Goal: Information Seeking & Learning: Learn about a topic

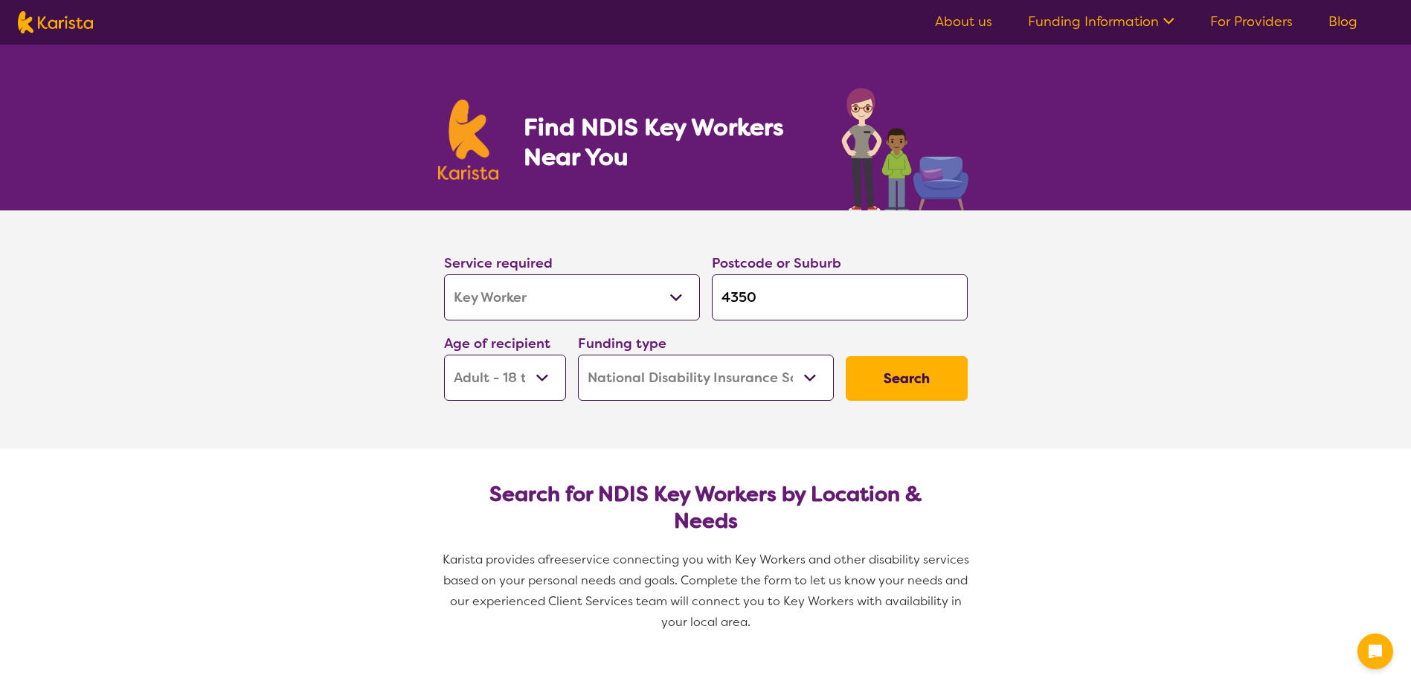
select select "Key Worker"
select select "AD"
select select "NDIS"
select select "Key Worker"
select select "AD"
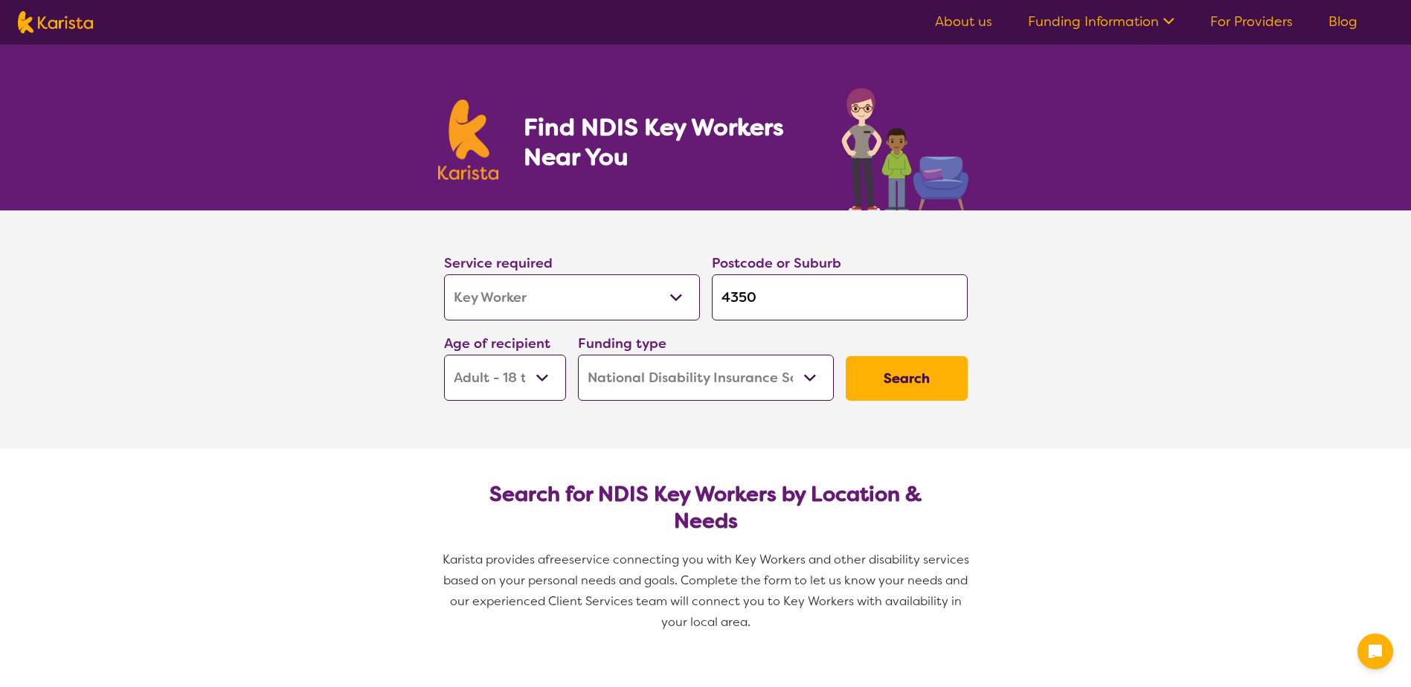
select select "NDIS"
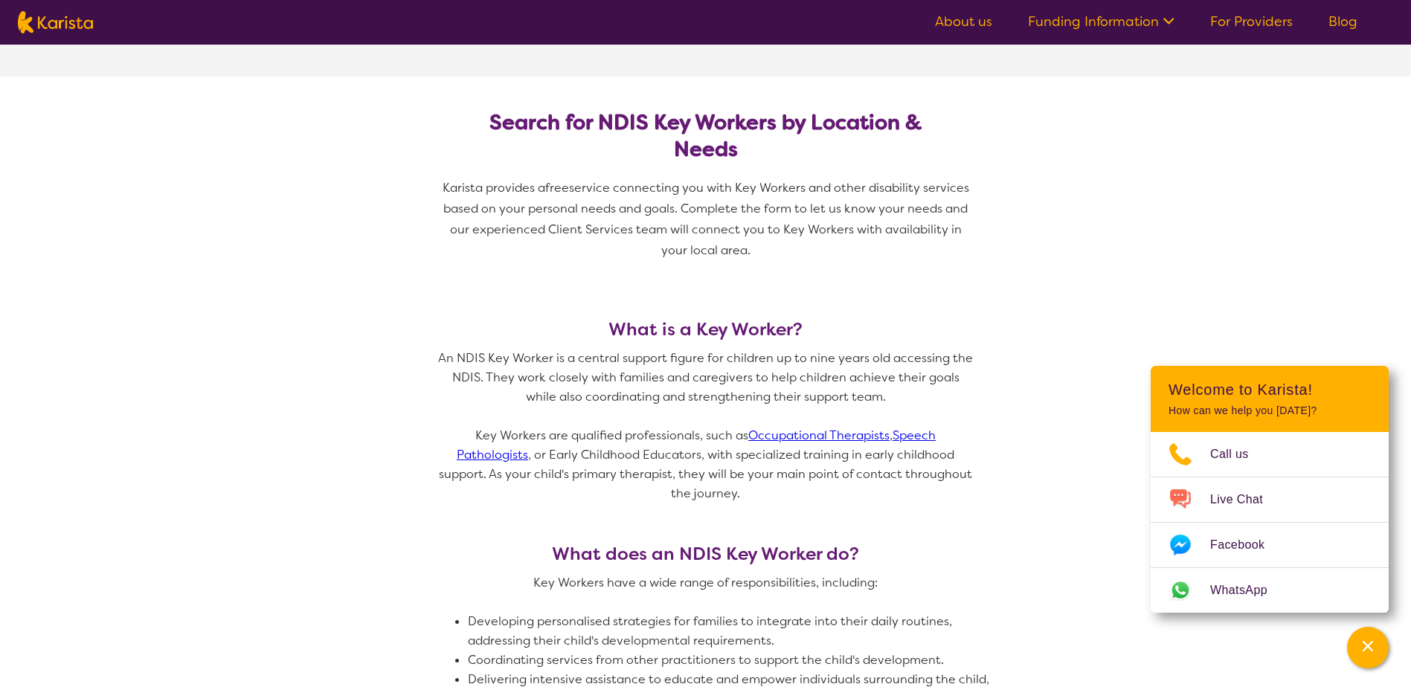
scroll to position [149, 0]
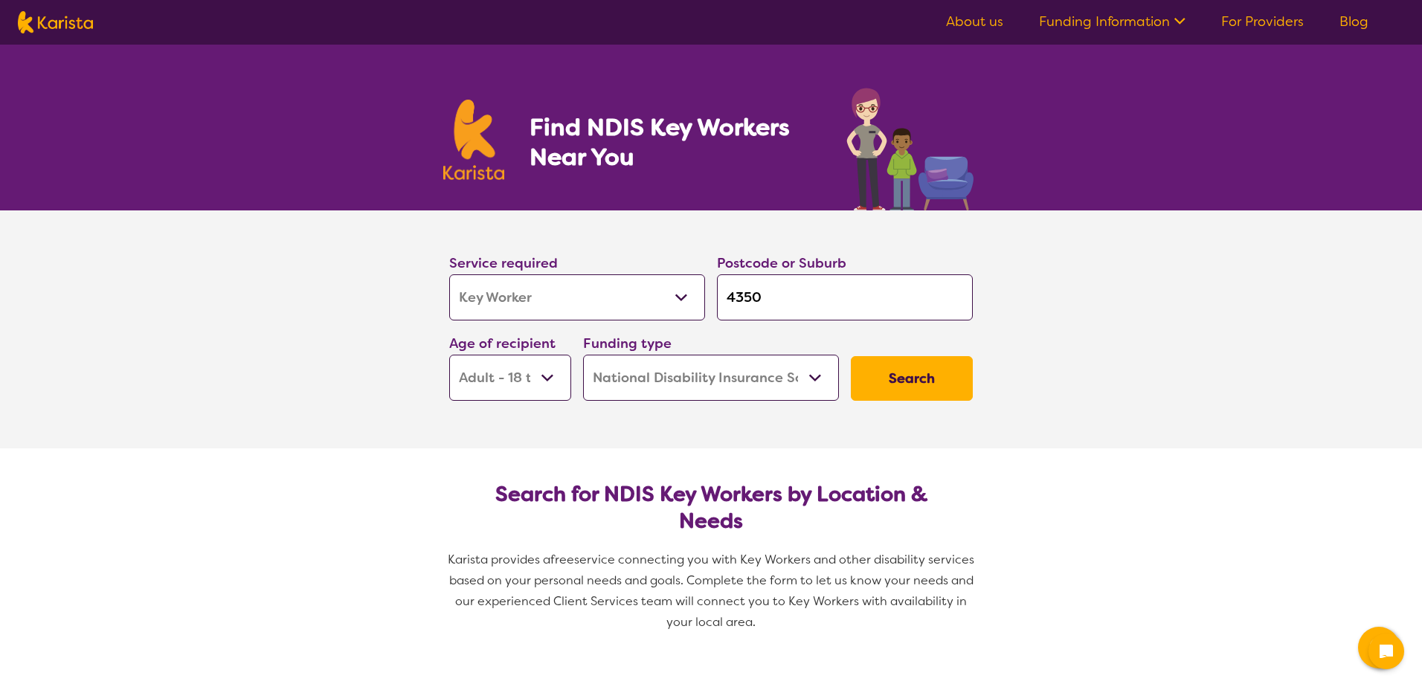
select select "Key Worker"
select select "AD"
select select "NDIS"
select select "Key Worker"
select select "AD"
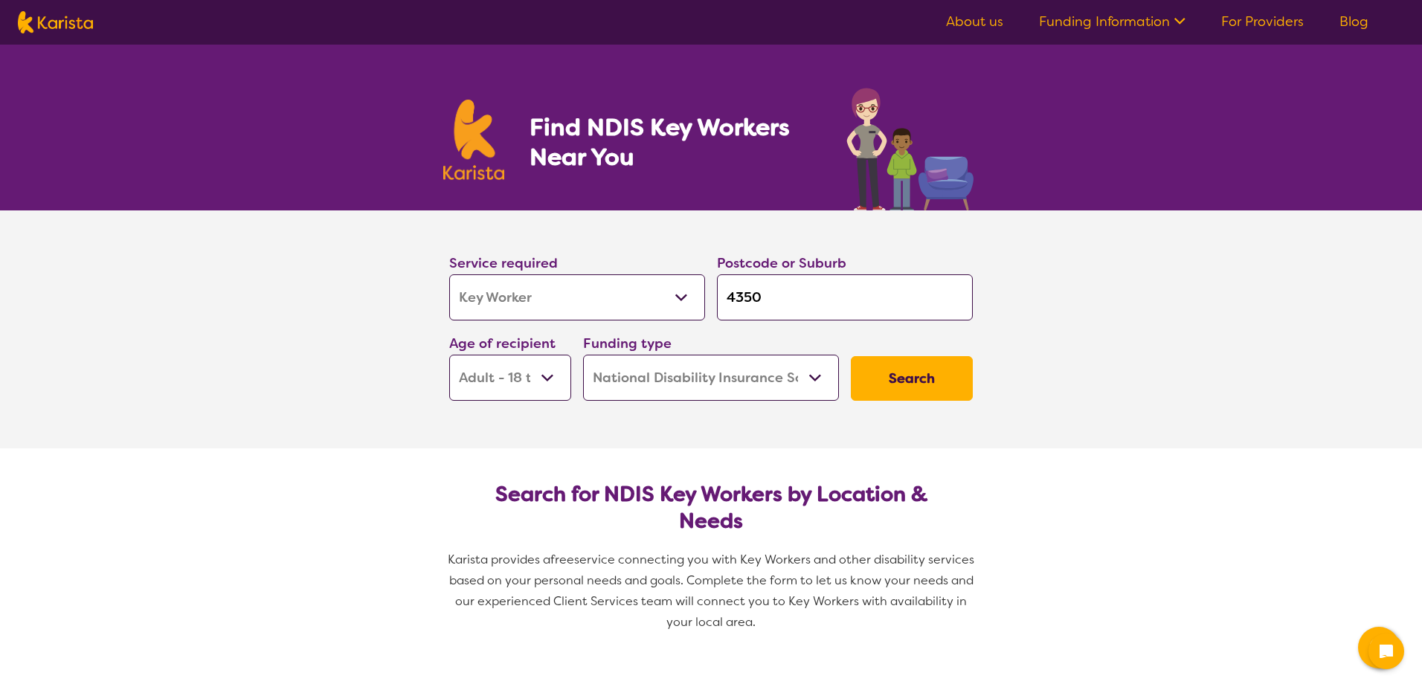
select select "NDIS"
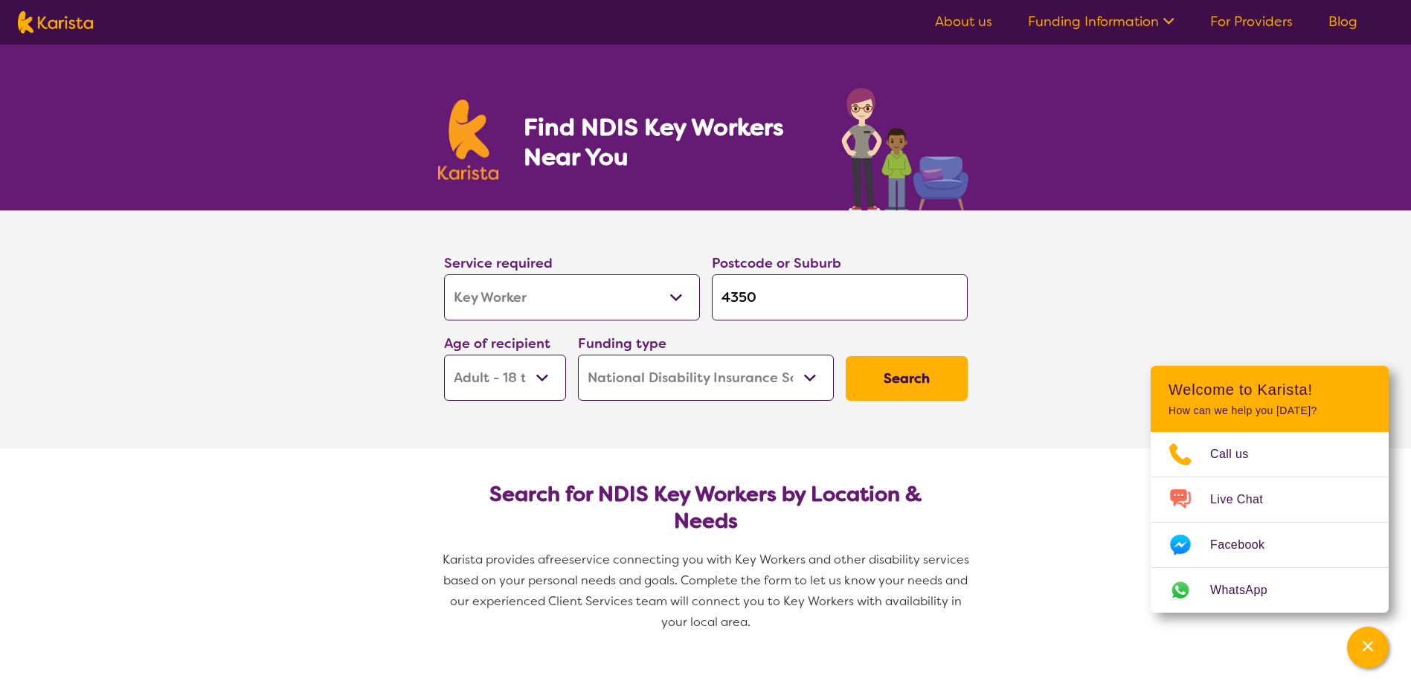
click at [530, 294] on select "Allied Health Assistant Assessment ([MEDICAL_DATA] or [MEDICAL_DATA]) Behaviour…" at bounding box center [572, 297] width 256 height 46
select select "Support worker"
click at [444, 274] on select "Allied Health Assistant Assessment ([MEDICAL_DATA] or [MEDICAL_DATA]) Behaviour…" at bounding box center [572, 297] width 256 height 46
select select "Support worker"
click at [890, 381] on button "Search" at bounding box center [906, 378] width 122 height 45
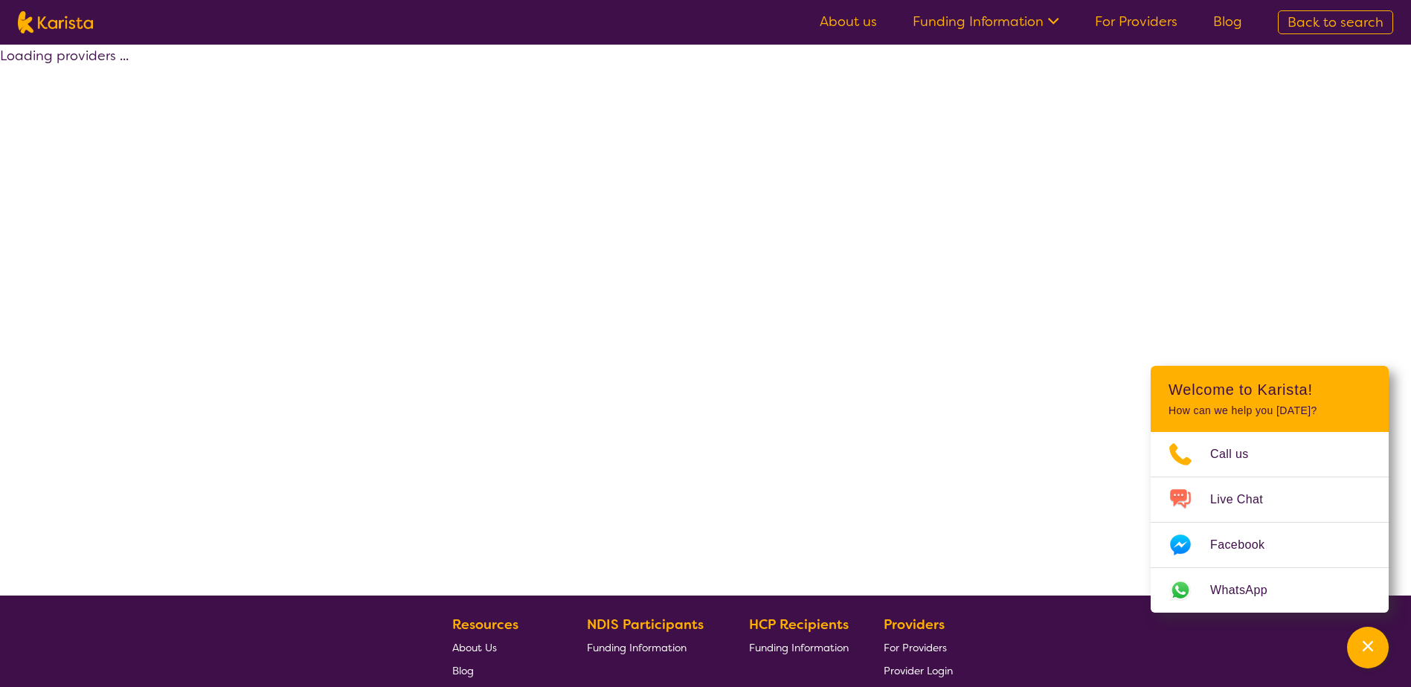
select select "Support worker"
select select "AD"
select select "NDIS"
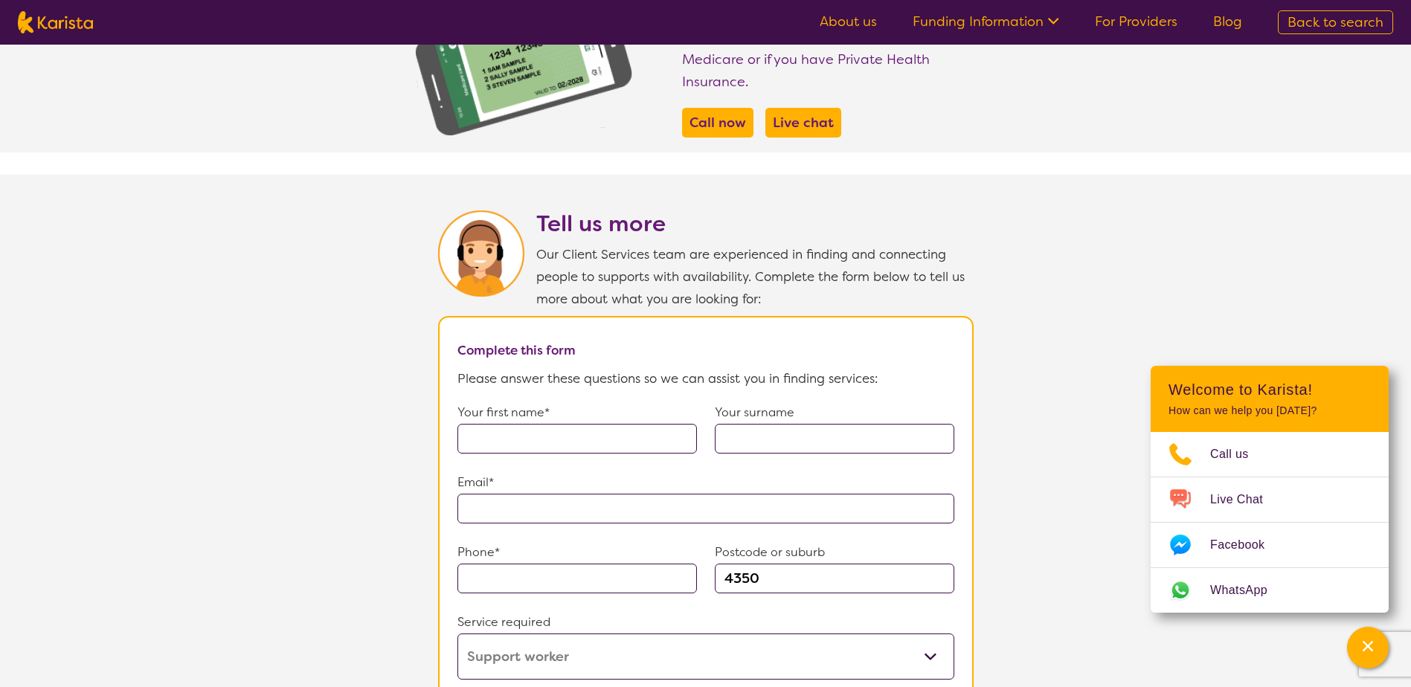
scroll to position [967, 0]
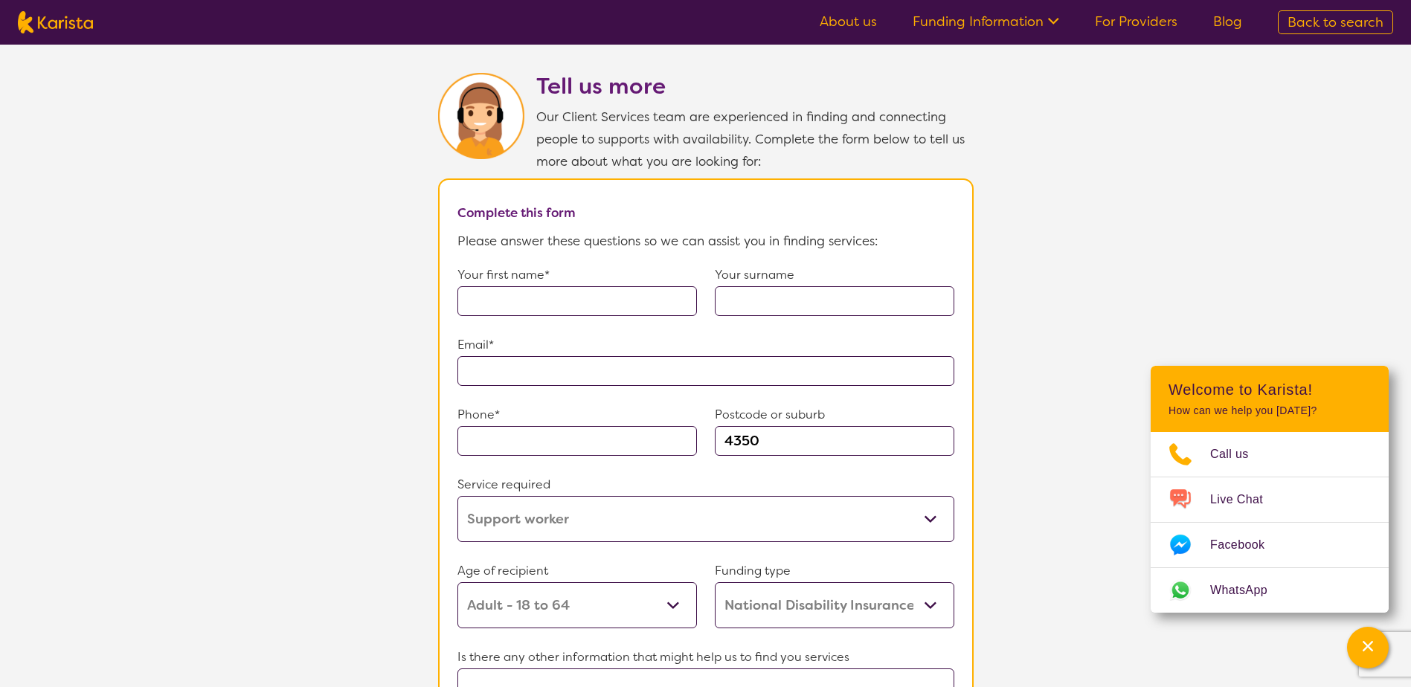
select select "Key Worker"
select select "AD"
select select "NDIS"
select select "Key Worker"
select select "AD"
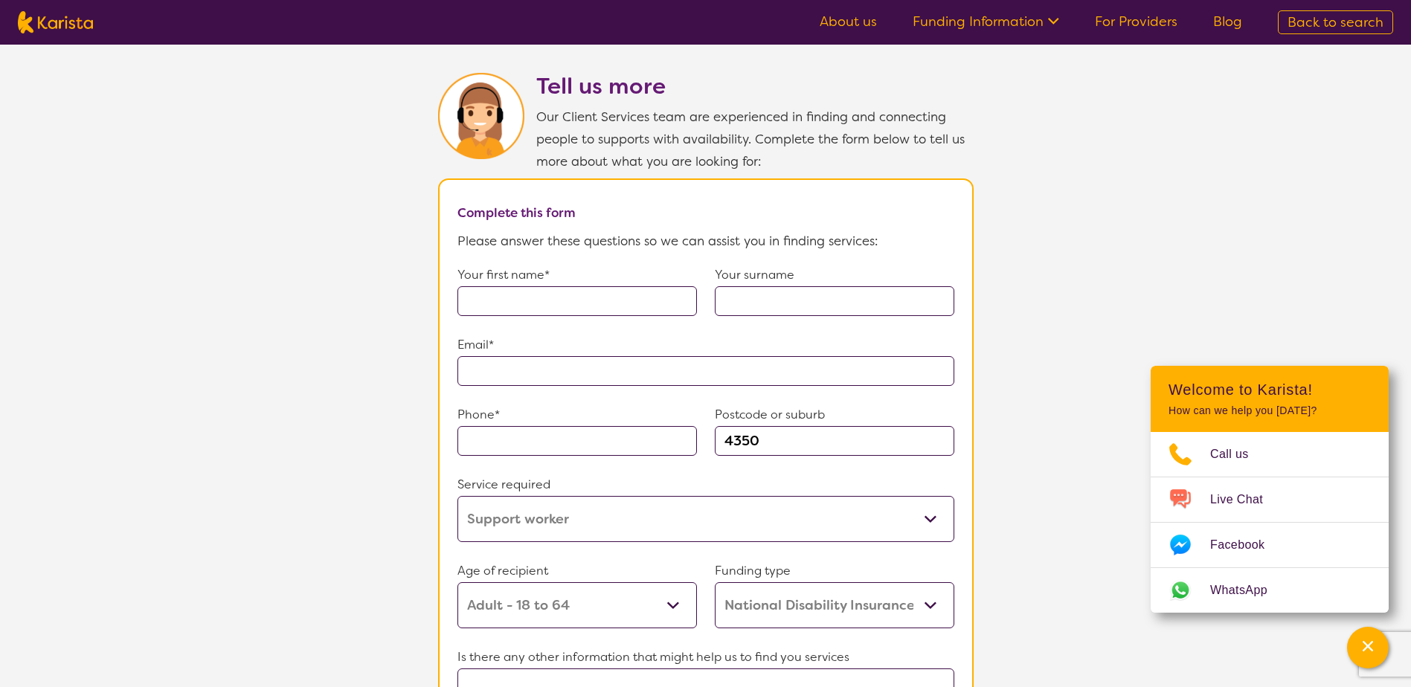
select select "NDIS"
